Goal: Use online tool/utility: Utilize a website feature to perform a specific function

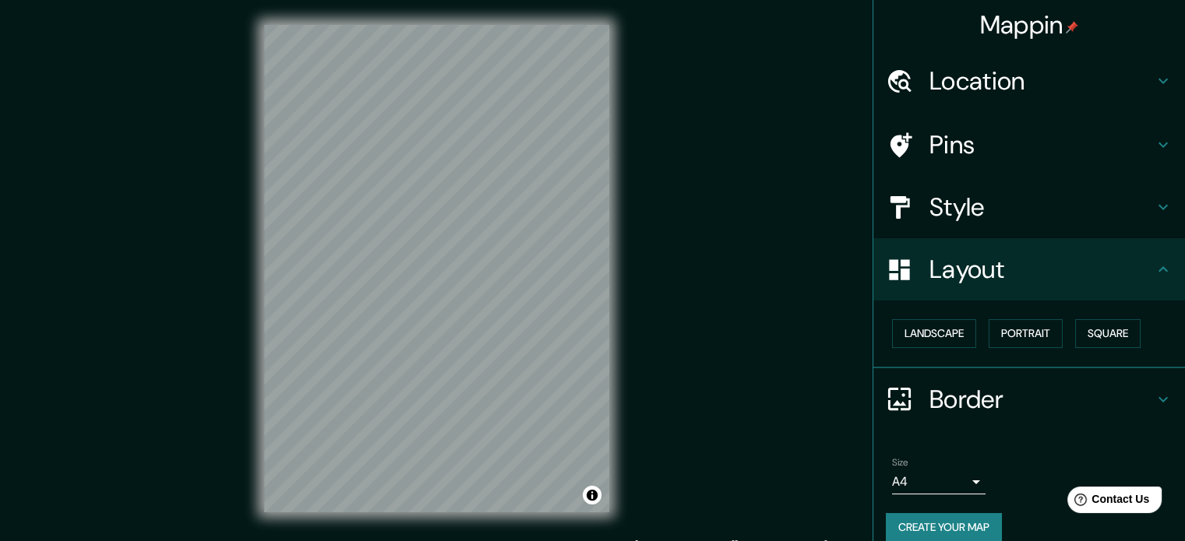
scroll to position [17, 0]
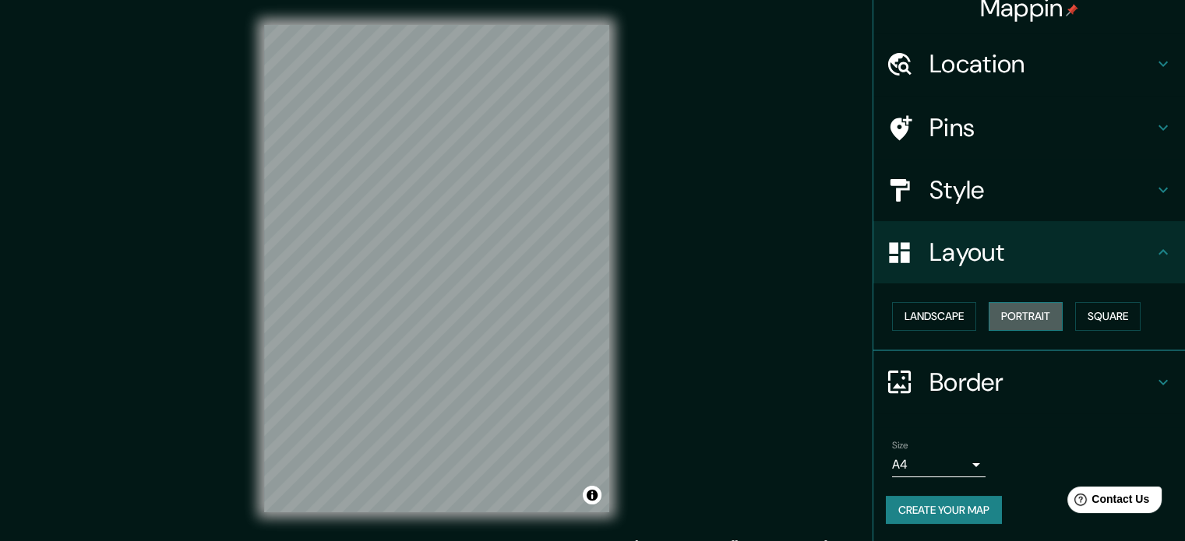
click at [1030, 321] on button "Portrait" at bounding box center [1025, 316] width 74 height 29
click at [1101, 320] on button "Square" at bounding box center [1107, 316] width 65 height 29
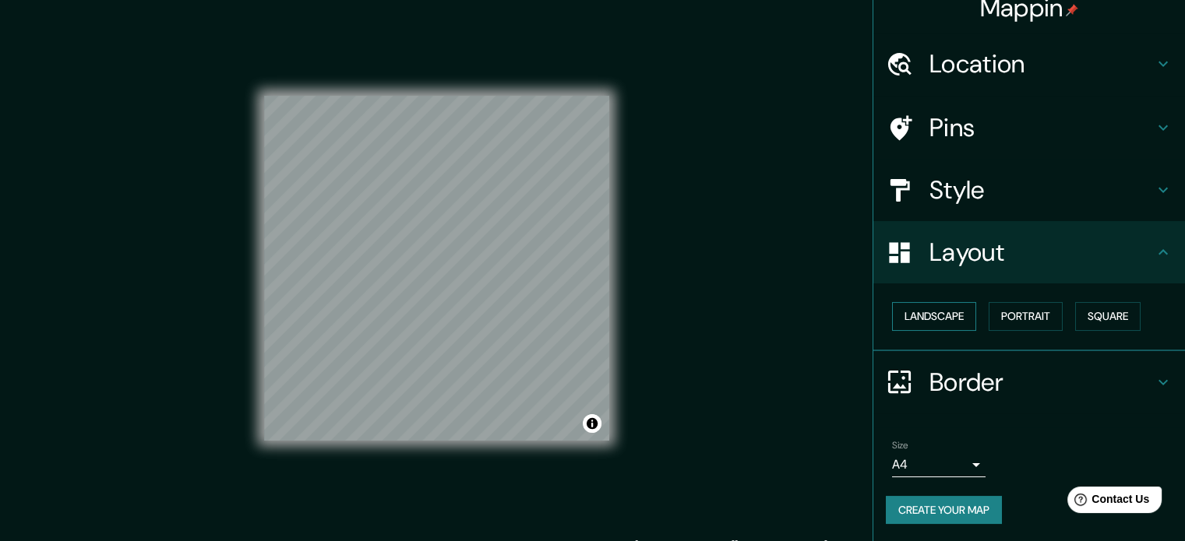
click at [941, 309] on button "Landscape" at bounding box center [934, 316] width 84 height 29
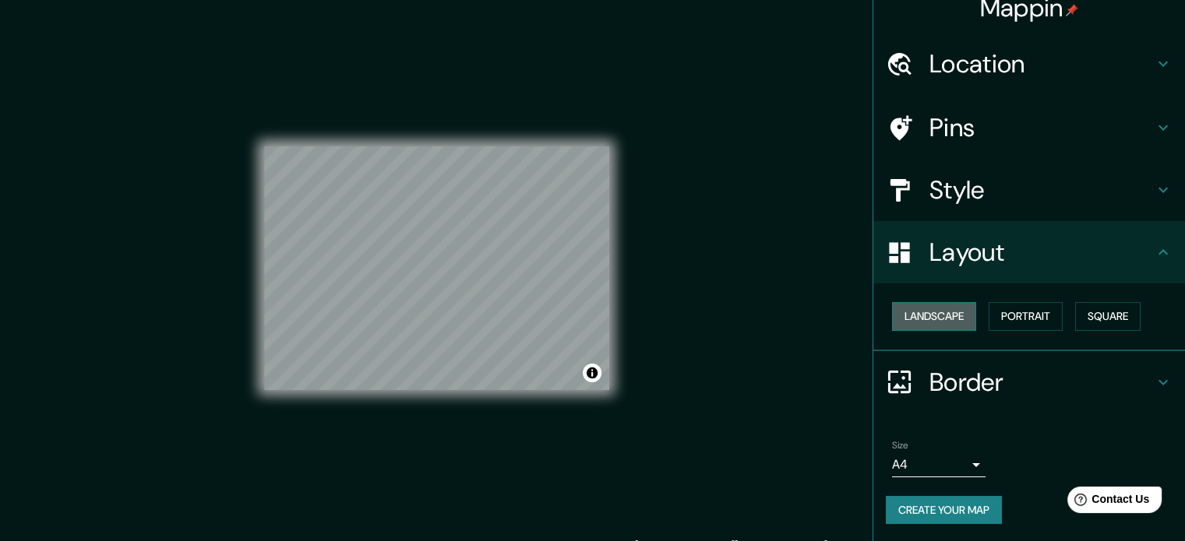
click at [933, 305] on button "Landscape" at bounding box center [934, 316] width 84 height 29
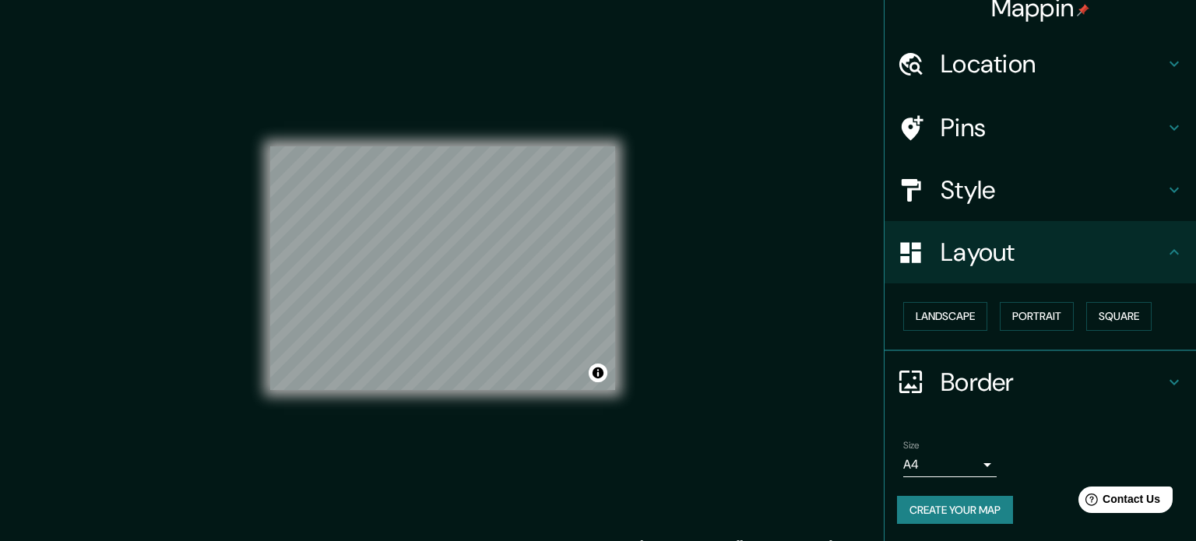
click at [960, 459] on body "Mappin Location Pins Style Layout Landscape Portrait Square Border Choose a bor…" at bounding box center [598, 270] width 1196 height 541
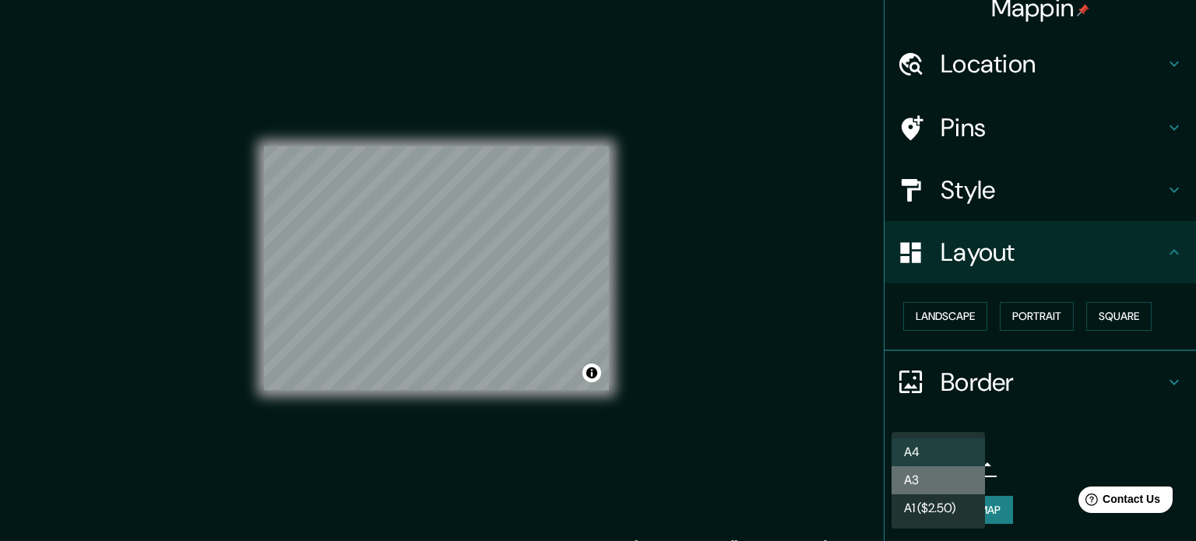
click at [922, 494] on li "A3" at bounding box center [938, 481] width 93 height 28
click at [953, 459] on body "Mappin Location Pins Style Layout Landscape Portrait Square Border Choose a bor…" at bounding box center [598, 270] width 1196 height 541
click at [945, 445] on li "A4" at bounding box center [938, 453] width 93 height 28
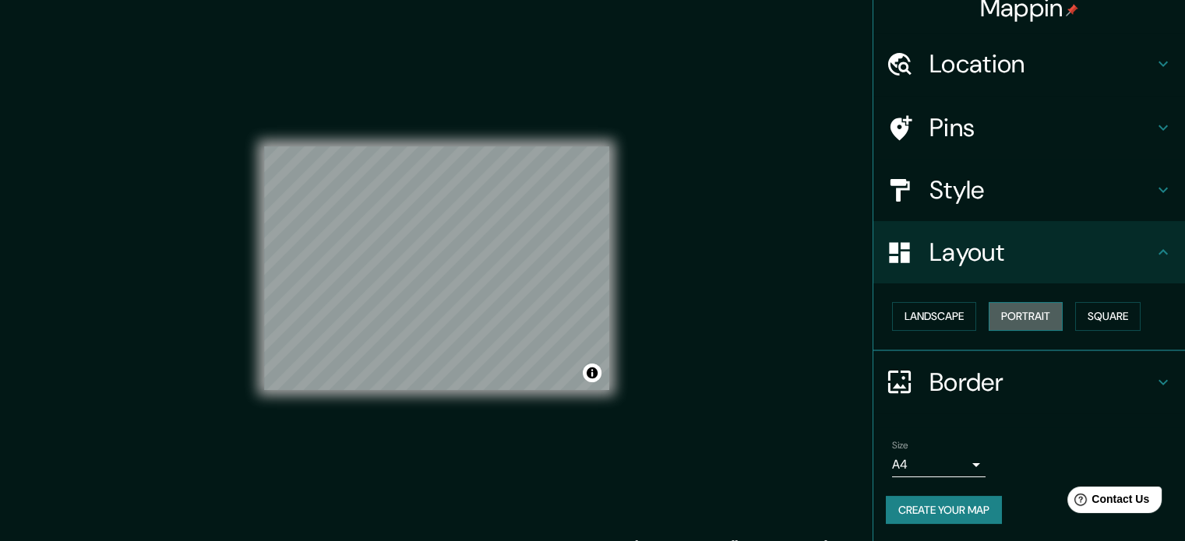
click at [993, 326] on button "Portrait" at bounding box center [1025, 316] width 74 height 29
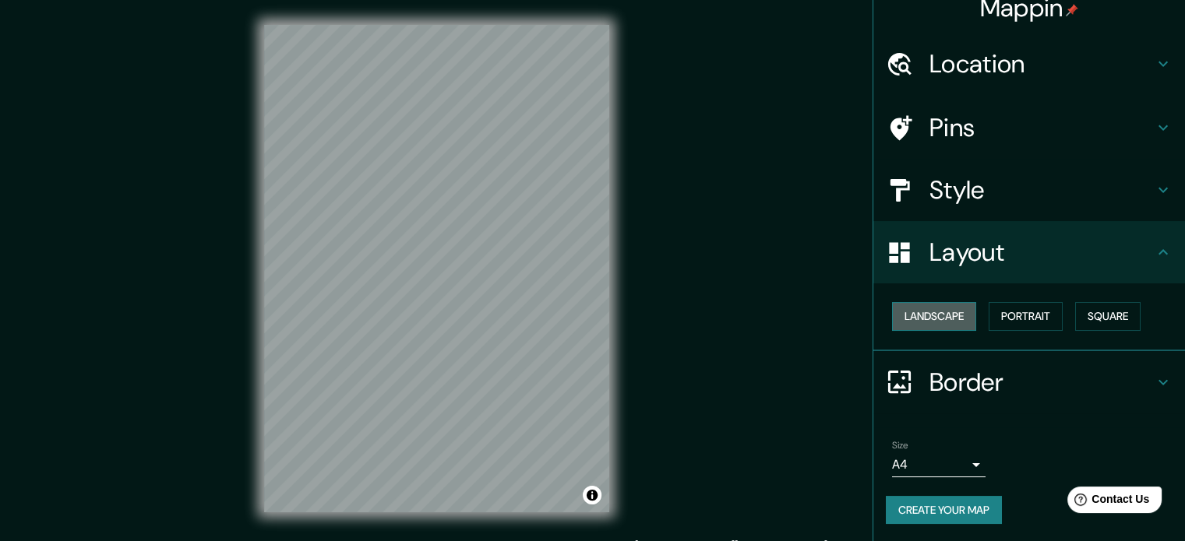
click at [929, 319] on button "Landscape" at bounding box center [934, 316] width 84 height 29
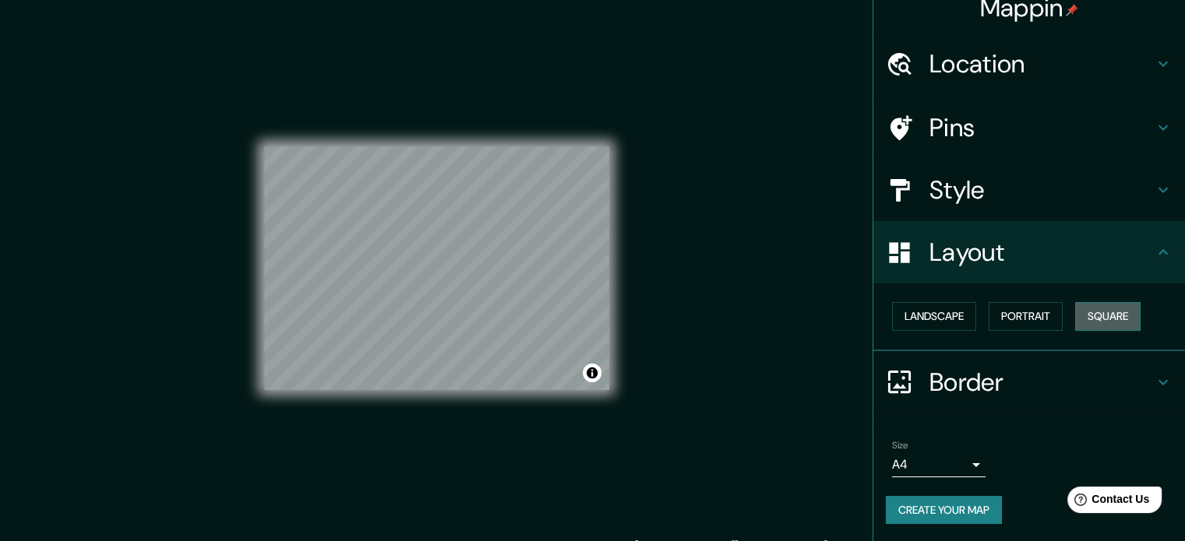
click at [1088, 316] on button "Square" at bounding box center [1107, 316] width 65 height 29
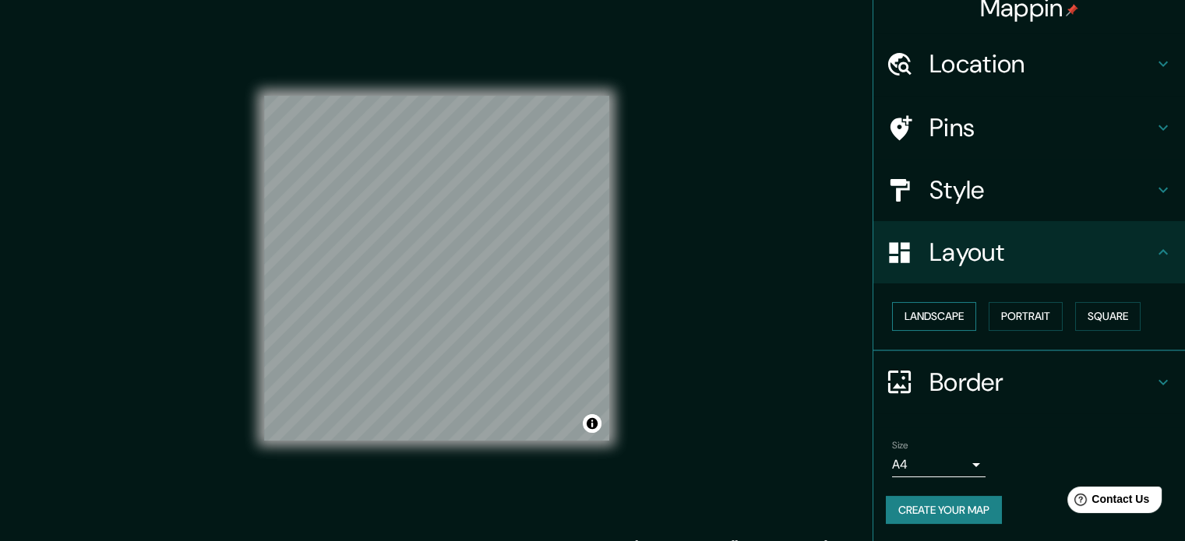
click at [923, 318] on button "Landscape" at bounding box center [934, 316] width 84 height 29
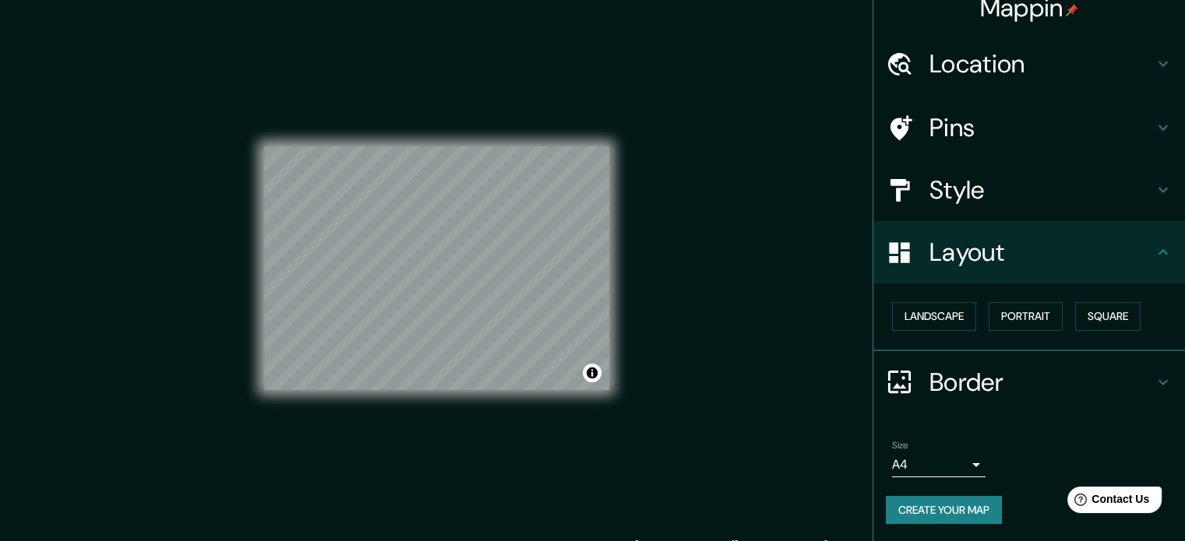
click at [967, 62] on h4 "Location" at bounding box center [1041, 63] width 224 height 31
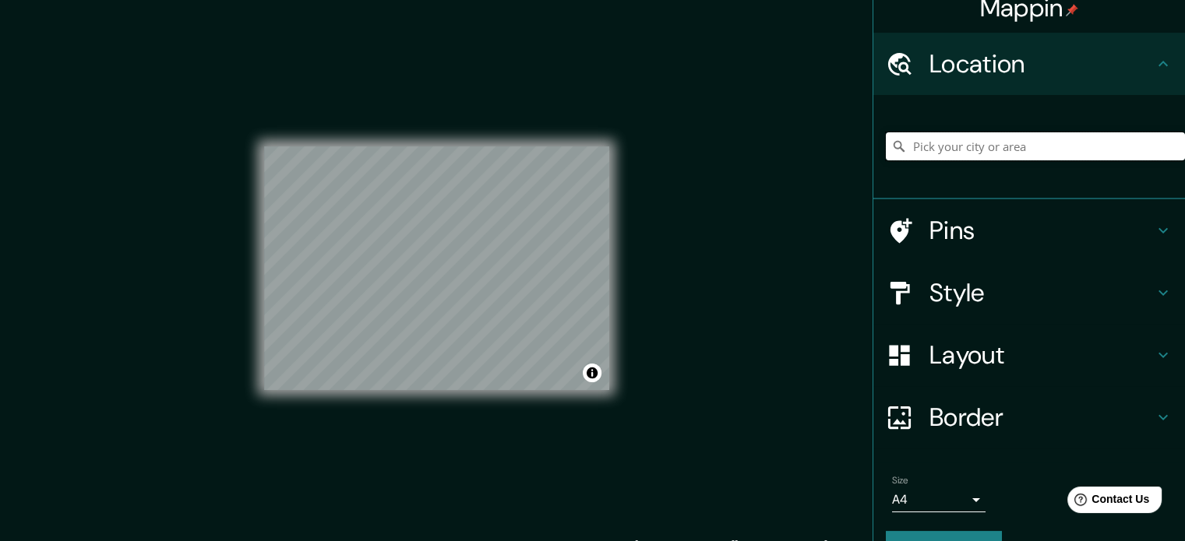
click at [964, 152] on input "Pick your city or area" at bounding box center [1035, 146] width 299 height 28
click at [950, 152] on input "Pick your city or area" at bounding box center [1035, 146] width 299 height 28
